Goal: Transaction & Acquisition: Purchase product/service

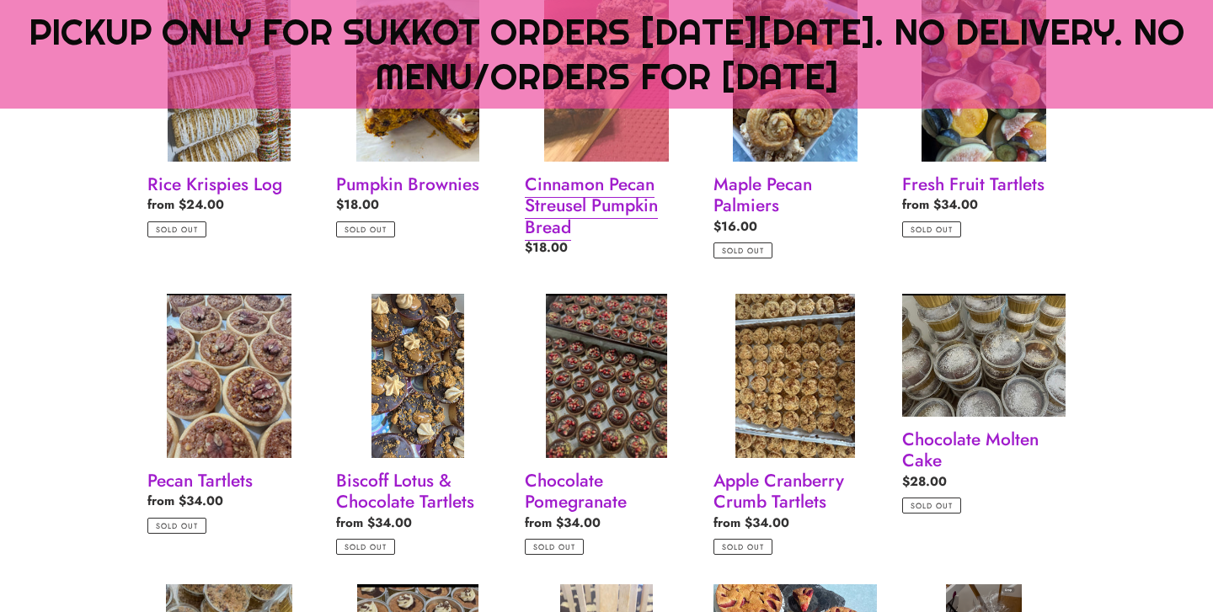
scroll to position [1194, 0]
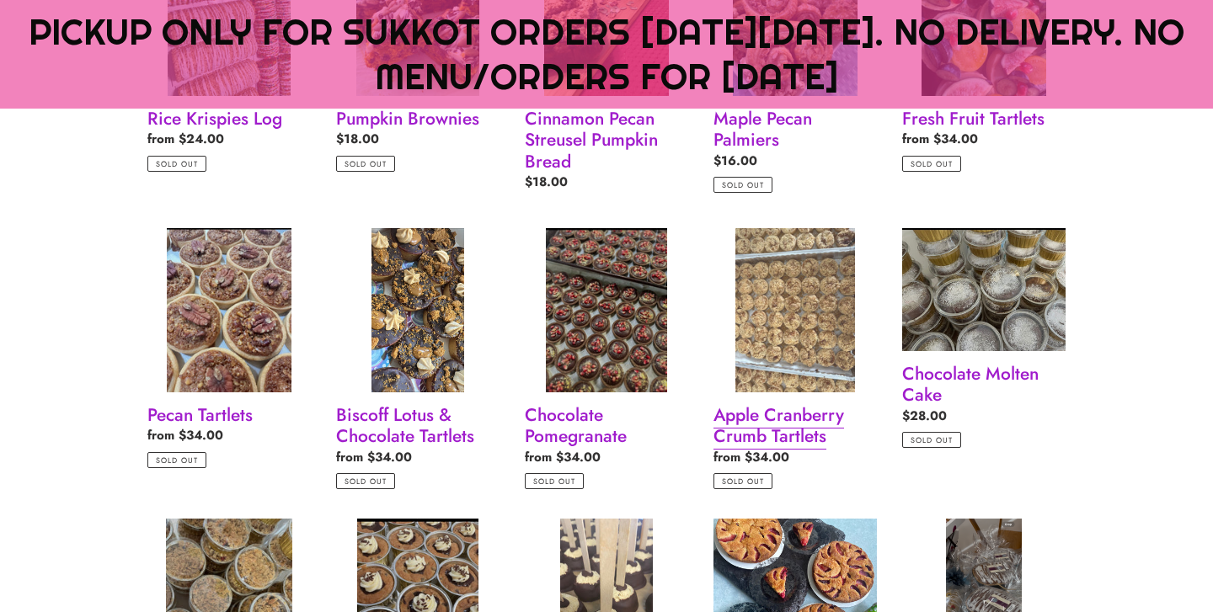
click at [788, 363] on link "Apple Cranberry Crumb Tartlets" at bounding box center [794, 358] width 163 height 261
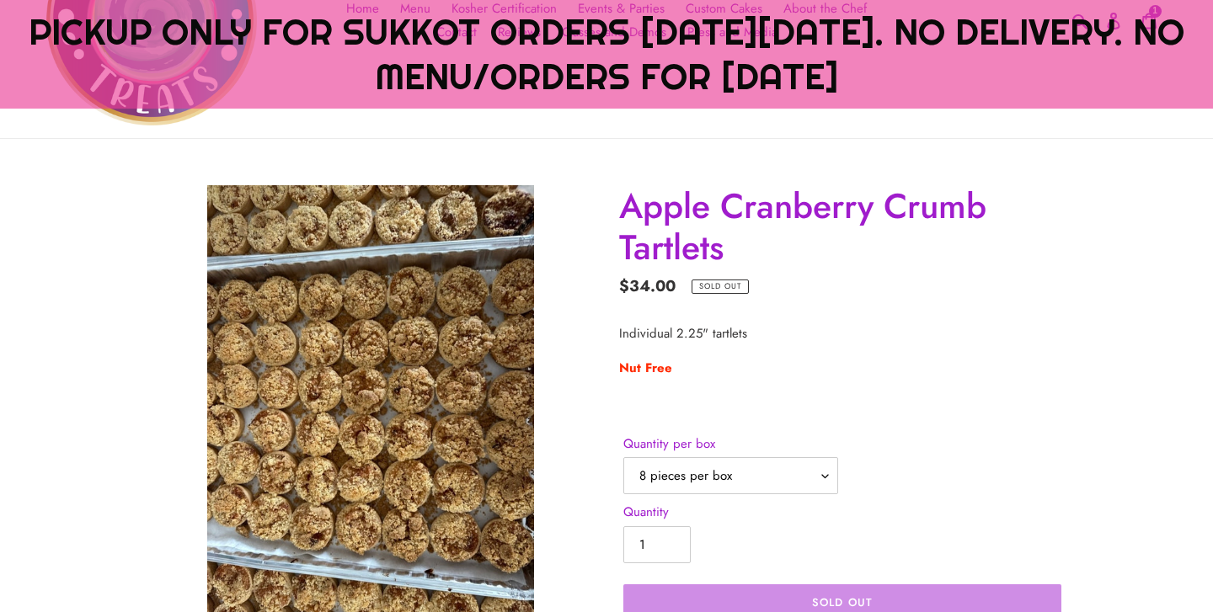
scroll to position [289, 0]
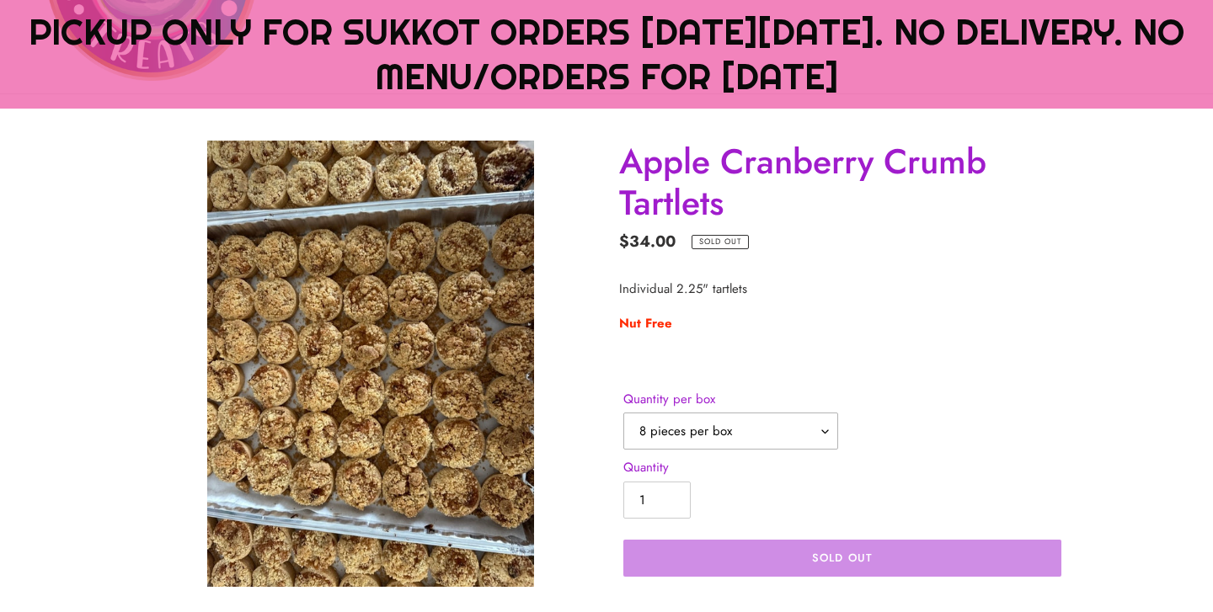
click at [750, 446] on select "8 pieces per box 12 pieces per box" at bounding box center [730, 431] width 215 height 37
select select "12 pieces per box"
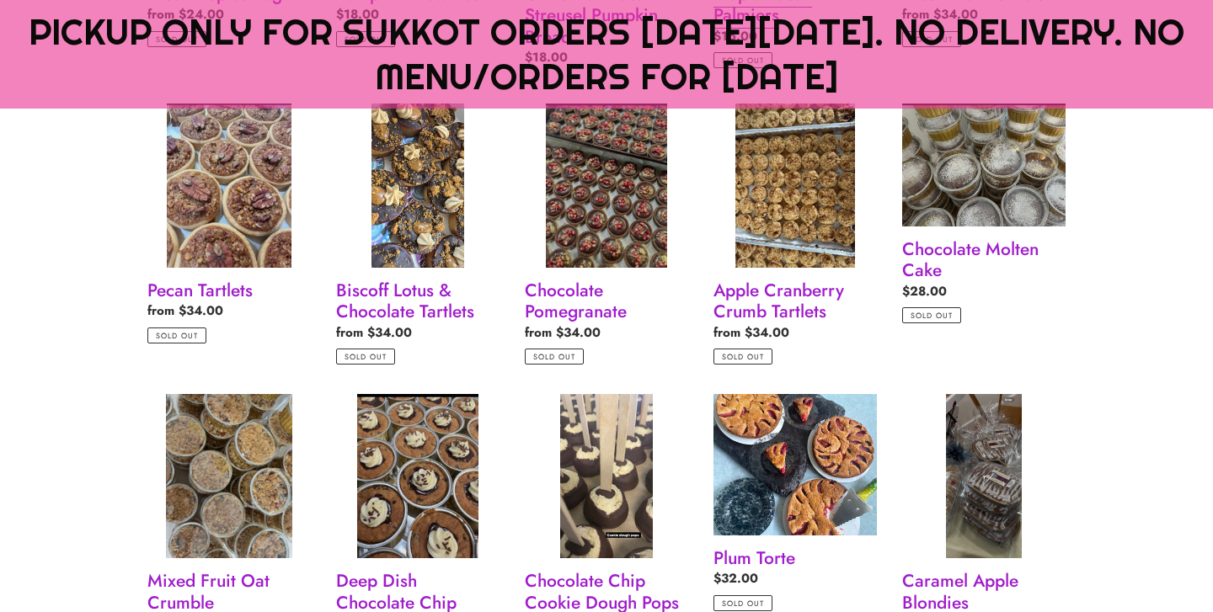
scroll to position [1401, 0]
